Goal: Transaction & Acquisition: Purchase product/service

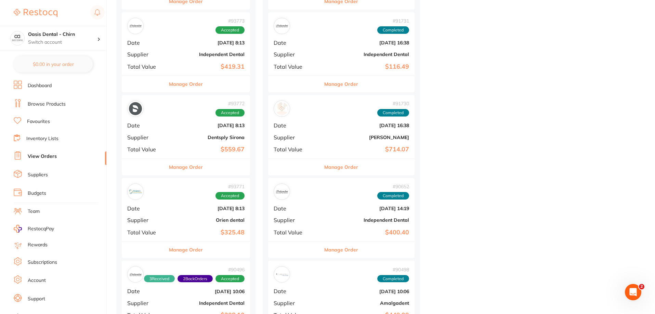
scroll to position [581, 0]
drag, startPoint x: 220, startPoint y: 224, endPoint x: 259, endPoint y: 211, distance: 41.6
click at [227, 222] on b "Orien dental" at bounding box center [207, 219] width 75 height 5
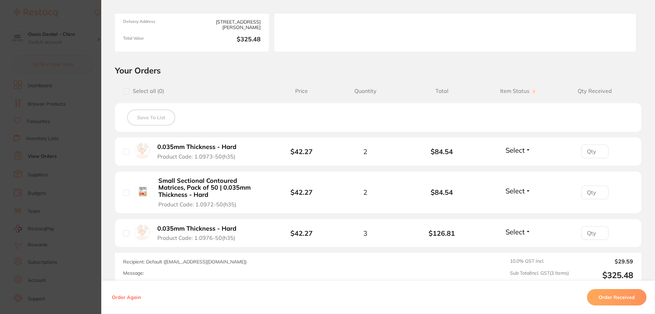
click at [516, 150] on span "Select" at bounding box center [514, 150] width 19 height 9
click at [511, 164] on span "Received" at bounding box center [517, 164] width 17 height 5
click at [514, 192] on span "Select" at bounding box center [514, 191] width 19 height 9
click at [513, 205] on span "Received" at bounding box center [517, 205] width 17 height 5
click at [520, 230] on span "Select" at bounding box center [514, 232] width 19 height 9
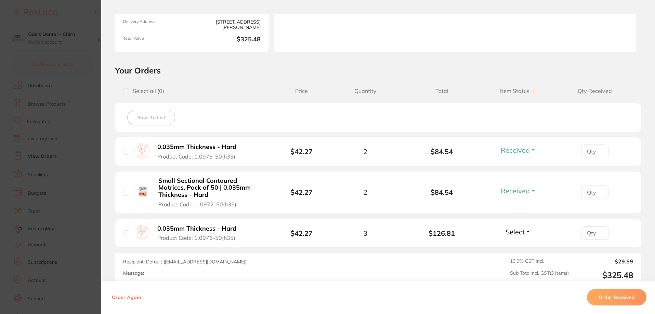
click at [516, 226] on span "Received" at bounding box center [517, 226] width 17 height 0
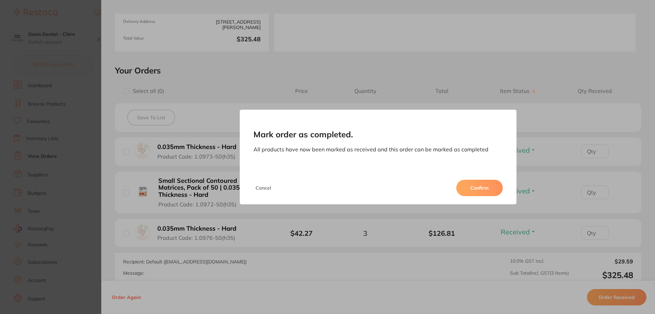
click at [479, 183] on button "Confirm" at bounding box center [479, 188] width 47 height 16
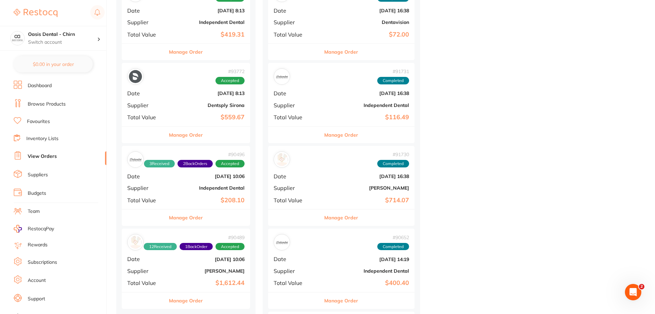
scroll to position [650, 0]
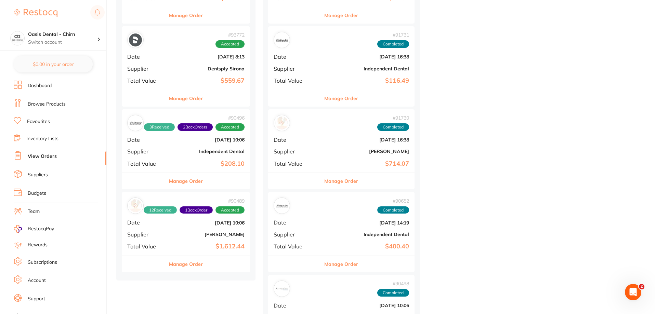
click at [232, 155] on div "# 90496 3 Received 2 Back Orders Accepted Date Aug 18 2025, 10:06 Supplier Inde…" at bounding box center [186, 140] width 128 height 63
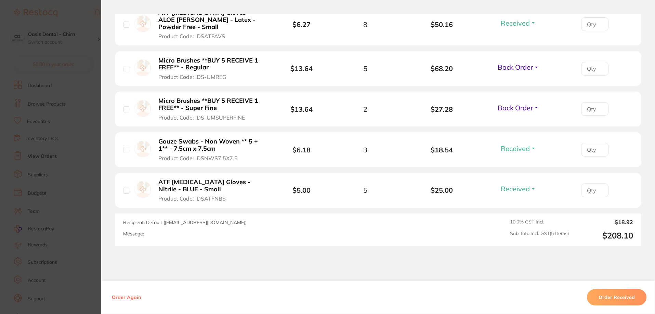
scroll to position [239, 0]
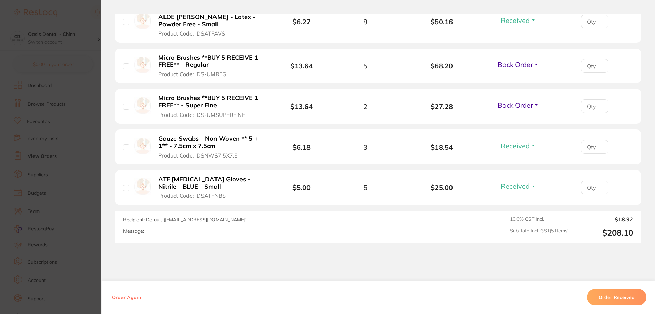
drag, startPoint x: 521, startPoint y: 67, endPoint x: 520, endPoint y: 75, distance: 8.3
click at [522, 66] on span "Back Order" at bounding box center [515, 64] width 35 height 9
click at [518, 80] on span "Received" at bounding box center [517, 79] width 17 height 5
click at [517, 105] on span "Back Order" at bounding box center [515, 105] width 35 height 9
drag, startPoint x: 519, startPoint y: 115, endPoint x: 529, endPoint y: 122, distance: 12.4
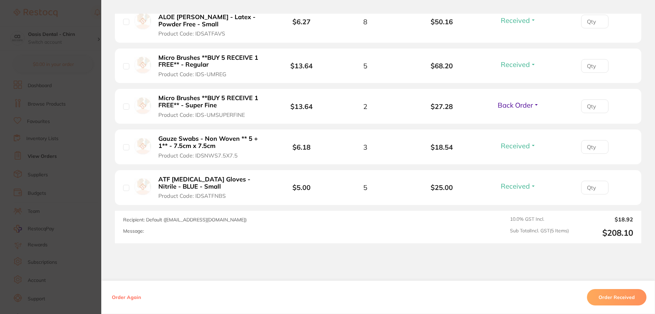
click at [519, 99] on button "Received" at bounding box center [517, 99] width 17 height 0
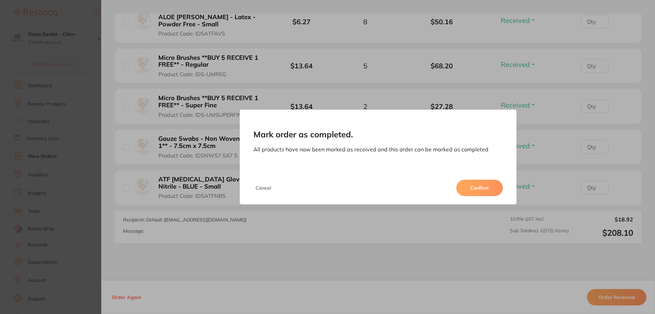
click at [490, 191] on button "Confirm" at bounding box center [479, 188] width 47 height 16
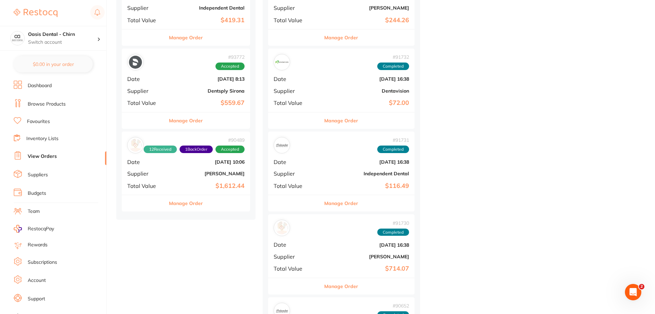
scroll to position [616, 0]
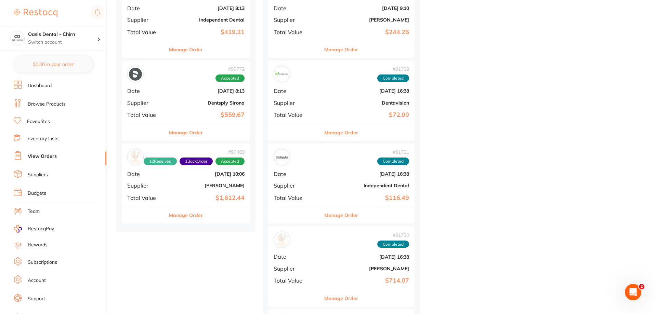
click at [223, 104] on b "Dentsply Sirona" at bounding box center [207, 102] width 75 height 5
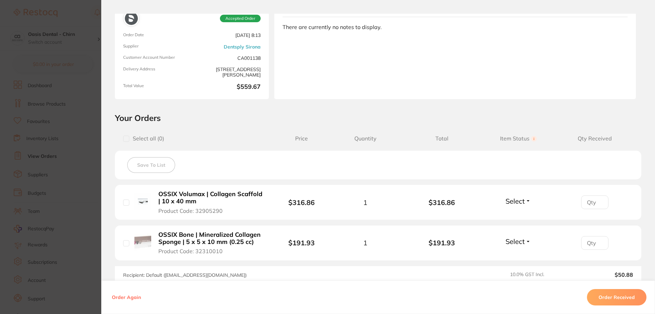
scroll to position [137, 0]
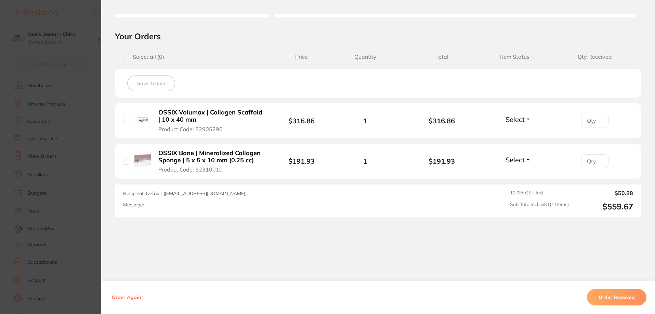
click at [517, 121] on span "Select" at bounding box center [514, 119] width 19 height 9
click at [513, 132] on span "Received" at bounding box center [517, 134] width 17 height 5
click at [521, 160] on span "Select" at bounding box center [514, 160] width 19 height 9
click at [517, 172] on span "Received" at bounding box center [517, 174] width 17 height 5
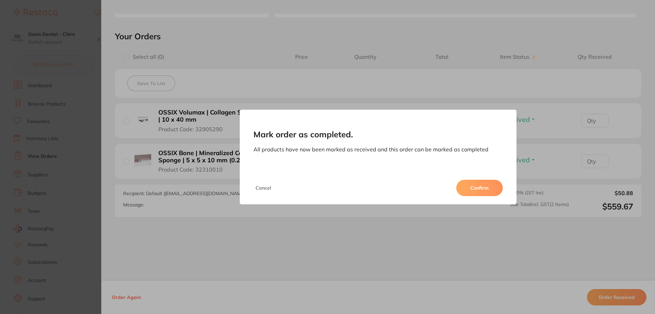
click at [479, 181] on button "Confirm" at bounding box center [479, 188] width 47 height 16
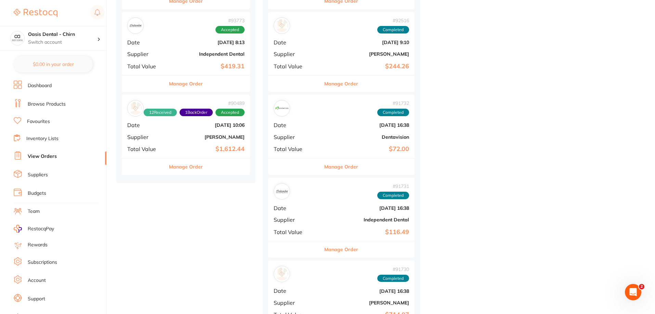
scroll to position [547, 0]
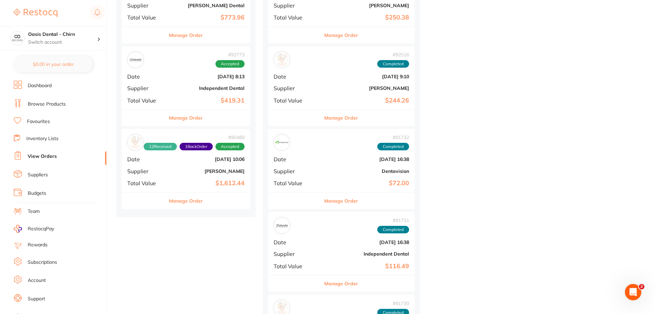
drag, startPoint x: 233, startPoint y: 92, endPoint x: 371, endPoint y: 161, distance: 154.1
click at [233, 91] on div "# 93773 Accepted Date Sept 16 2025, 8:13 Supplier Independent Dental Total Valu…" at bounding box center [186, 77] width 128 height 63
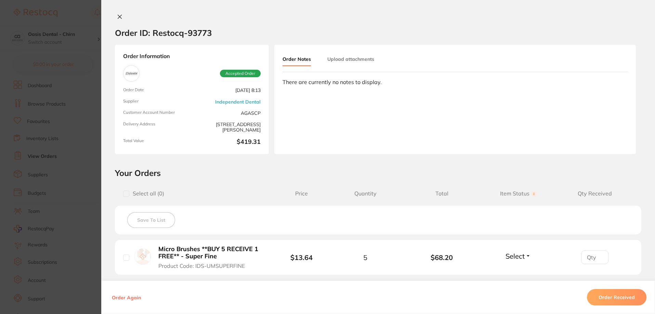
click at [120, 15] on icon at bounding box center [120, 17] width 4 height 4
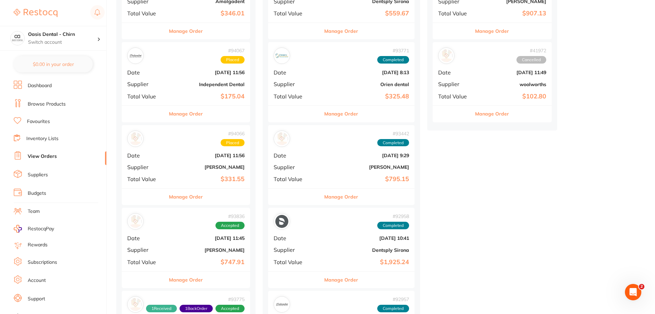
scroll to position [137, 0]
drag, startPoint x: 204, startPoint y: 166, endPoint x: 272, endPoint y: 143, distance: 71.3
click at [204, 166] on b "[PERSON_NAME]" at bounding box center [207, 166] width 75 height 5
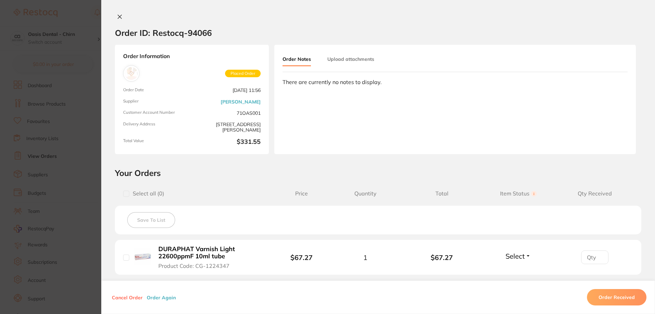
click at [120, 12] on div "Order ID: Restocq- 94066 Order Information Placed Order Order Date Sept 18 2025…" at bounding box center [378, 157] width 554 height 314
click at [118, 17] on icon at bounding box center [120, 17] width 4 height 4
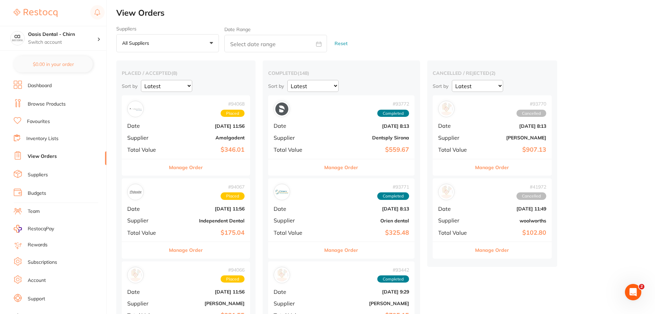
click at [70, 102] on li "Browse Products" at bounding box center [60, 104] width 93 height 10
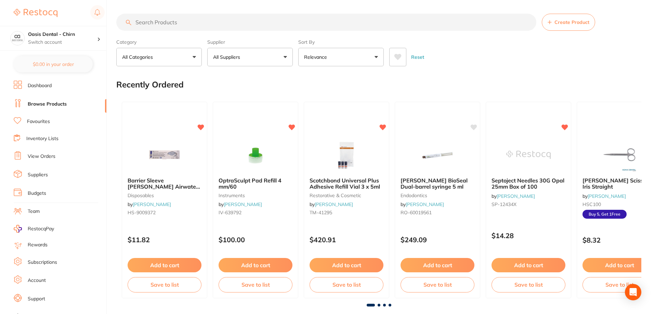
click at [194, 22] on input "search" at bounding box center [326, 22] width 420 height 17
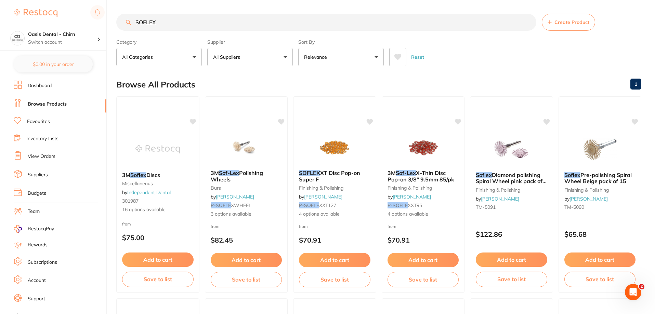
type input "SOFLEX"
click at [284, 56] on button "All Suppliers" at bounding box center [249, 57] width 85 height 18
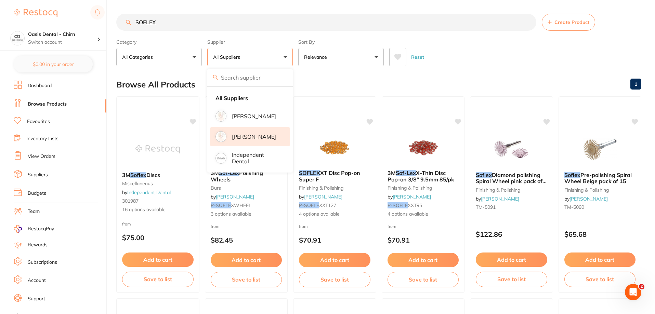
click at [250, 134] on p "[PERSON_NAME]" at bounding box center [254, 137] width 44 height 6
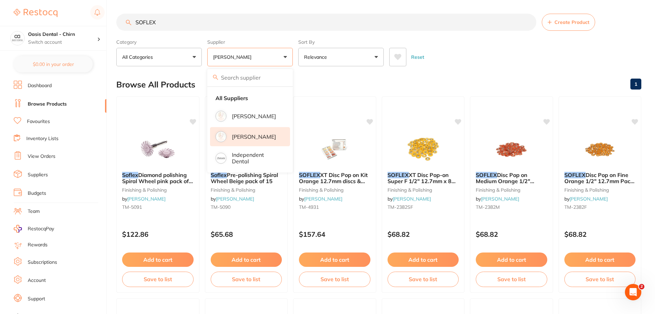
click at [467, 54] on div "Reset" at bounding box center [512, 54] width 247 height 24
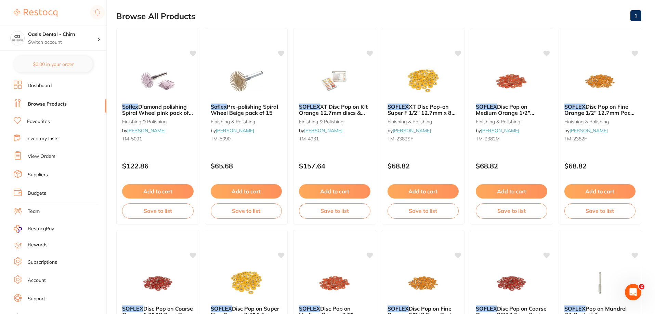
scroll to position [171, 0]
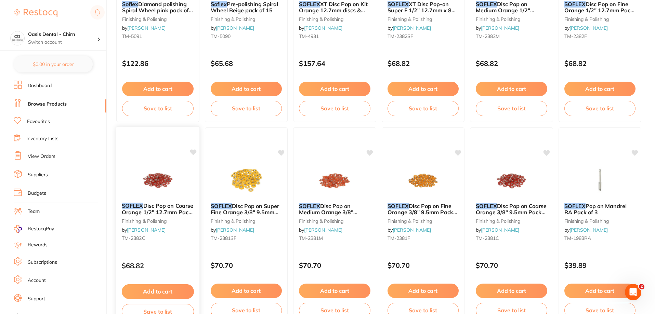
click at [163, 170] on img at bounding box center [157, 180] width 45 height 35
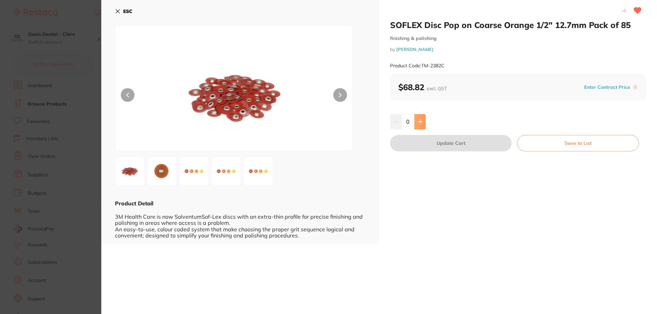
click at [420, 118] on button at bounding box center [419, 121] width 11 height 15
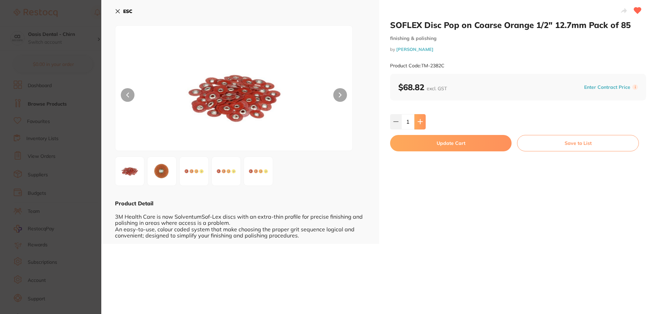
click at [420, 118] on button at bounding box center [419, 121] width 11 height 15
click at [421, 122] on icon at bounding box center [419, 121] width 5 height 5
type input "4"
click at [438, 143] on button "Update Cart" at bounding box center [450, 143] width 121 height 16
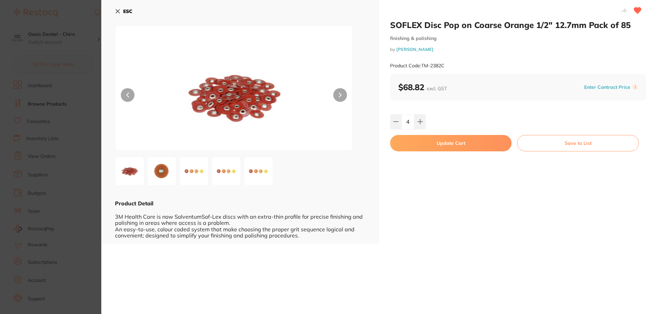
checkbox input "false"
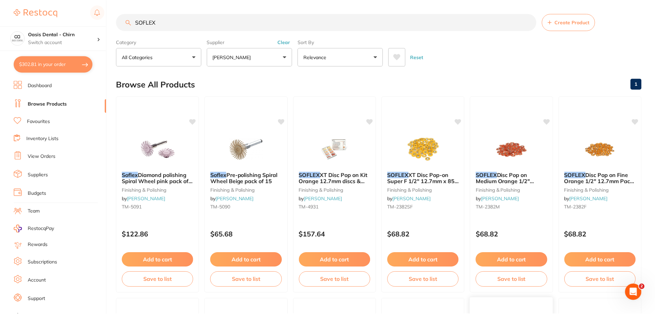
scroll to position [171, 0]
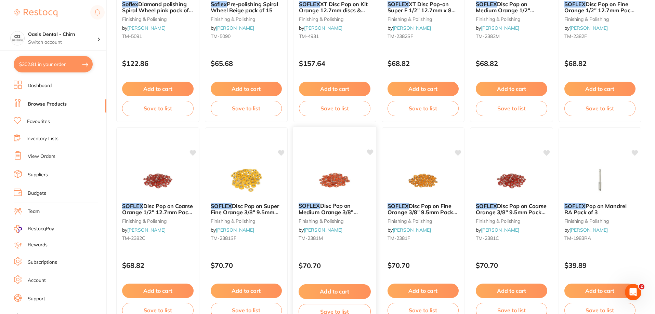
click at [320, 182] on img at bounding box center [334, 180] width 45 height 35
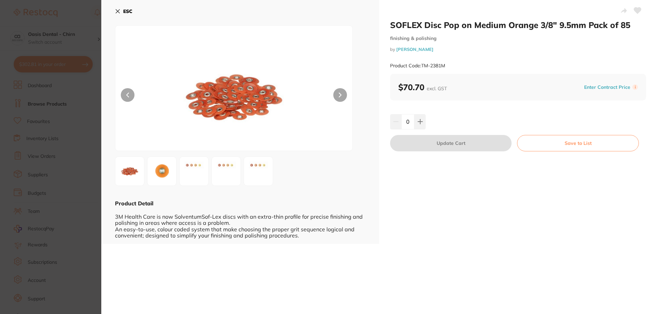
drag, startPoint x: 123, startPoint y: 7, endPoint x: 195, endPoint y: 59, distance: 88.6
click at [123, 6] on button "ESC" at bounding box center [123, 11] width 17 height 12
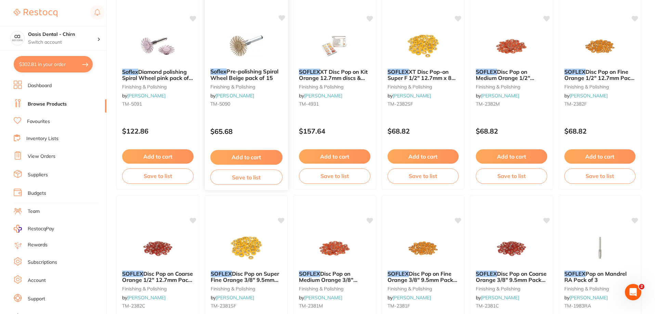
scroll to position [103, 0]
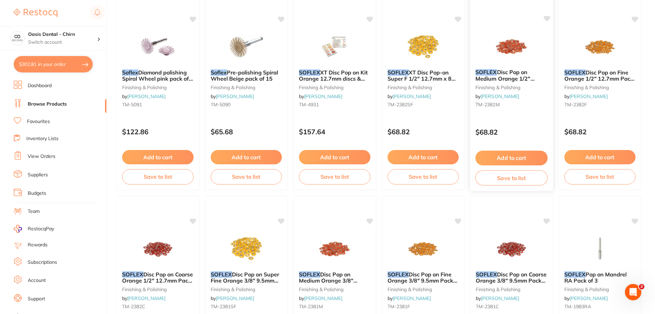
click at [497, 48] on img at bounding box center [511, 46] width 45 height 35
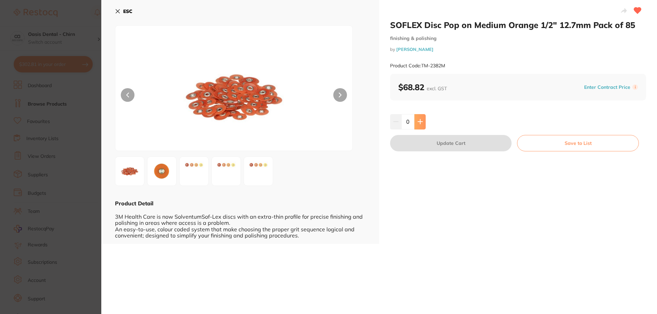
click at [421, 115] on button at bounding box center [419, 121] width 11 height 15
type input "1"
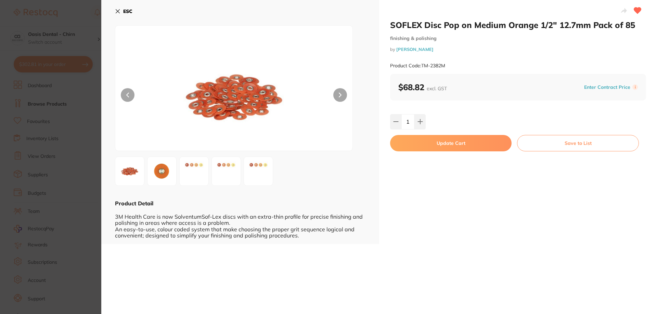
click at [447, 147] on button "Update Cart" at bounding box center [450, 143] width 121 height 16
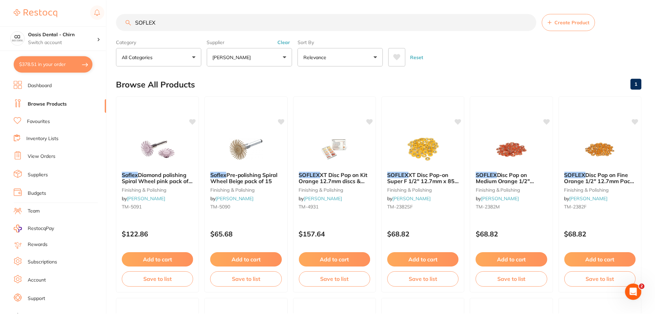
scroll to position [103, 0]
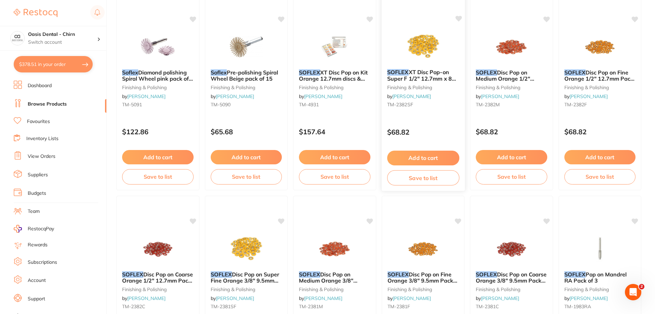
click at [426, 156] on button "Add to cart" at bounding box center [423, 158] width 72 height 15
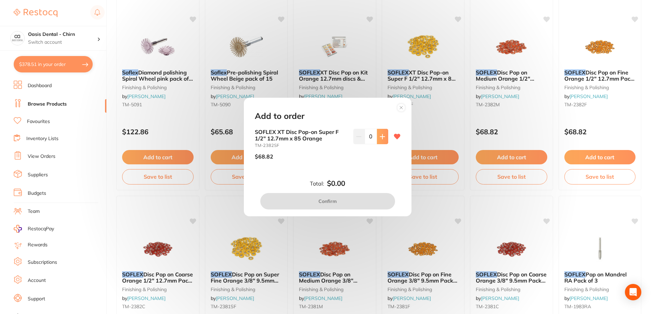
click at [381, 139] on icon at bounding box center [382, 136] width 5 height 5
type input "1"
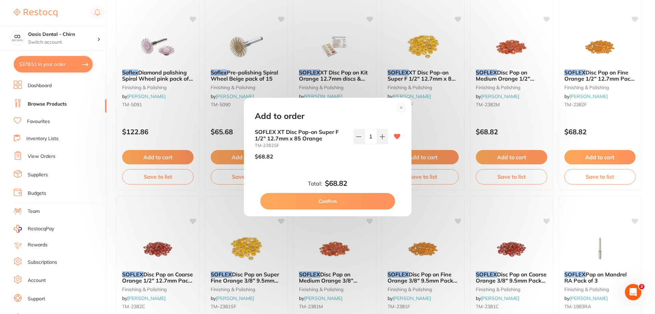
scroll to position [0, 0]
click at [357, 202] on button "Confirm" at bounding box center [327, 201] width 135 height 16
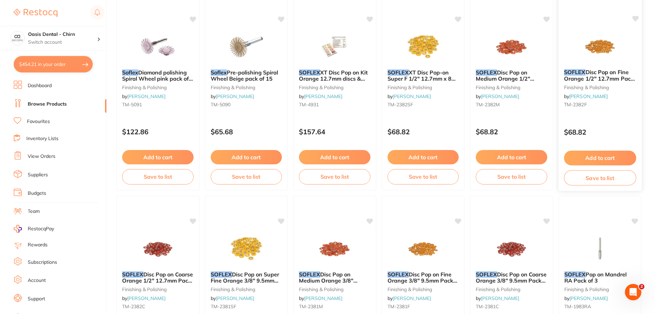
click at [603, 47] on img at bounding box center [599, 46] width 45 height 35
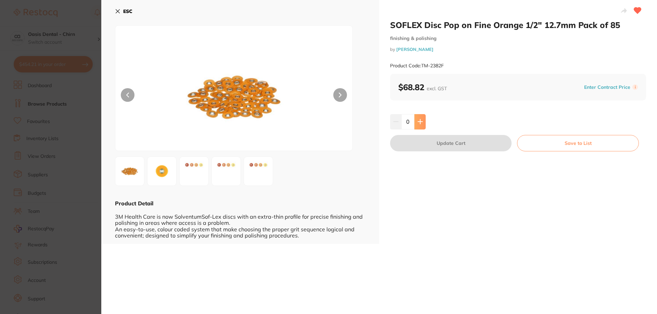
click at [423, 126] on button at bounding box center [419, 121] width 11 height 15
type input "1"
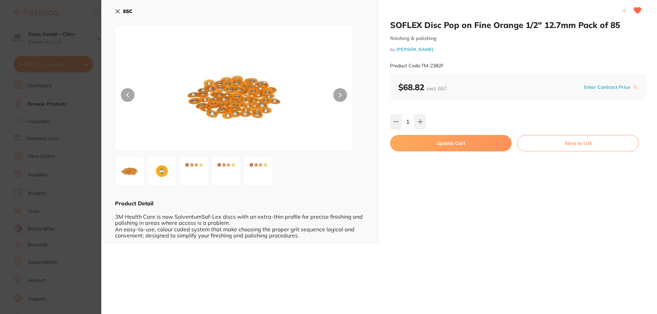
click at [434, 144] on button "Update Cart" at bounding box center [450, 143] width 121 height 16
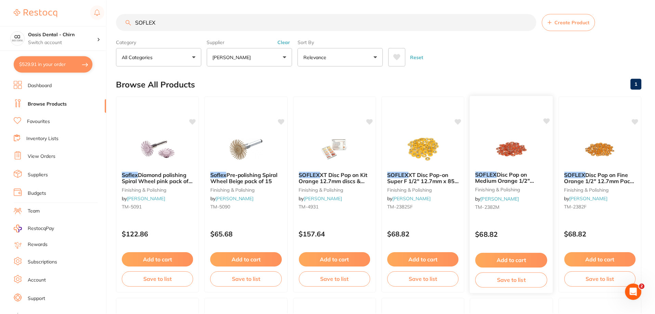
scroll to position [103, 0]
